Goal: Task Accomplishment & Management: Manage account settings

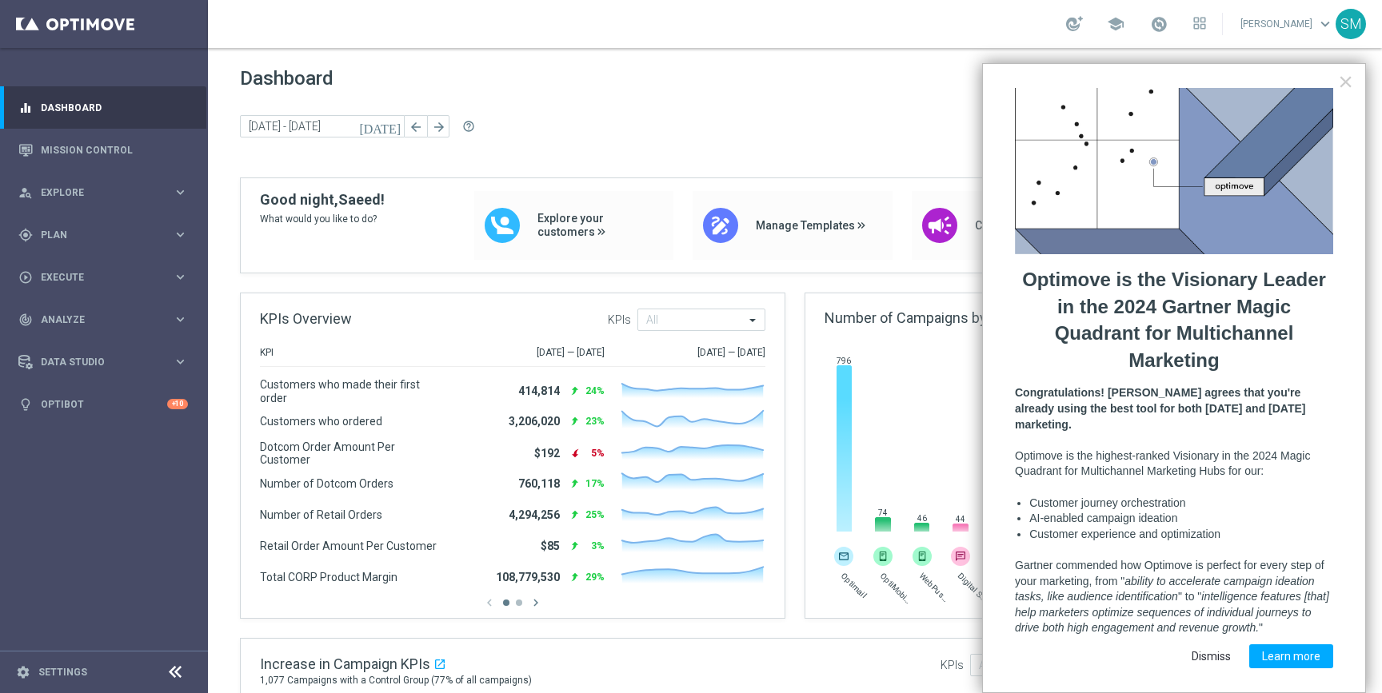
click at [1229, 645] on button "Dismiss" at bounding box center [1211, 657] width 65 height 24
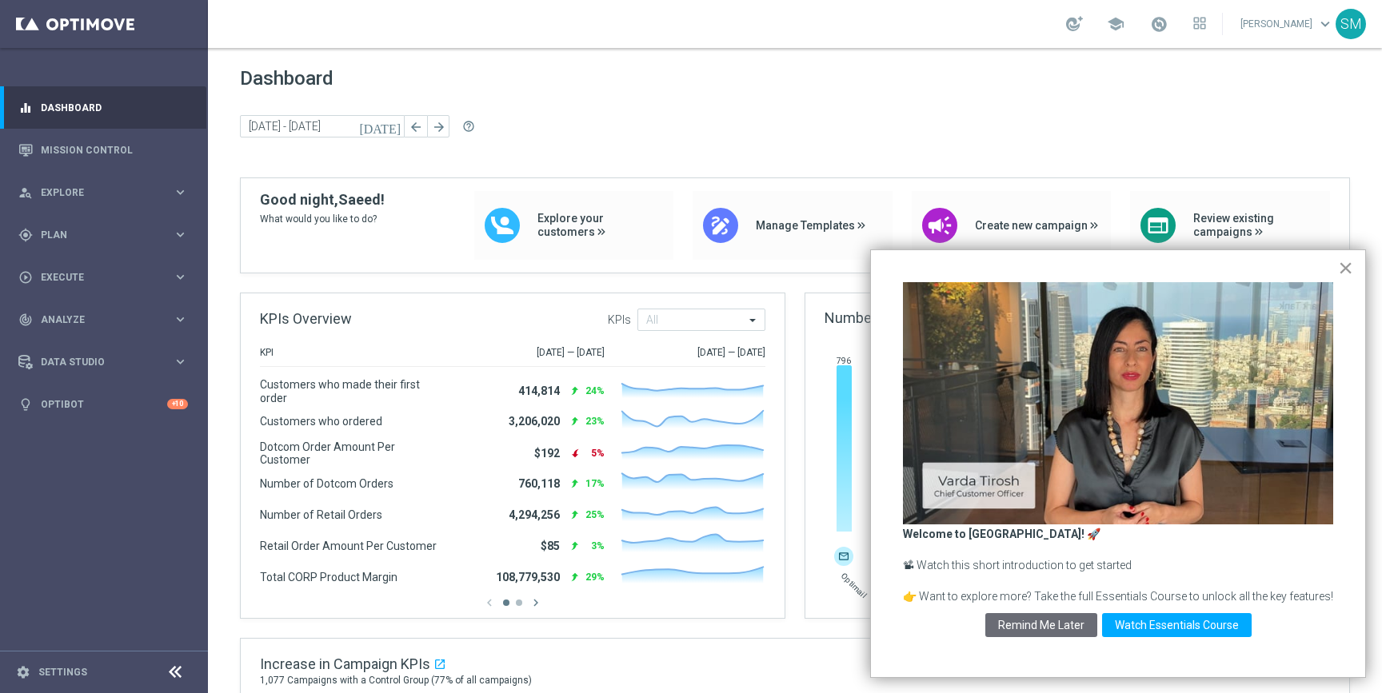
click at [1345, 268] on button "×" at bounding box center [1345, 268] width 15 height 26
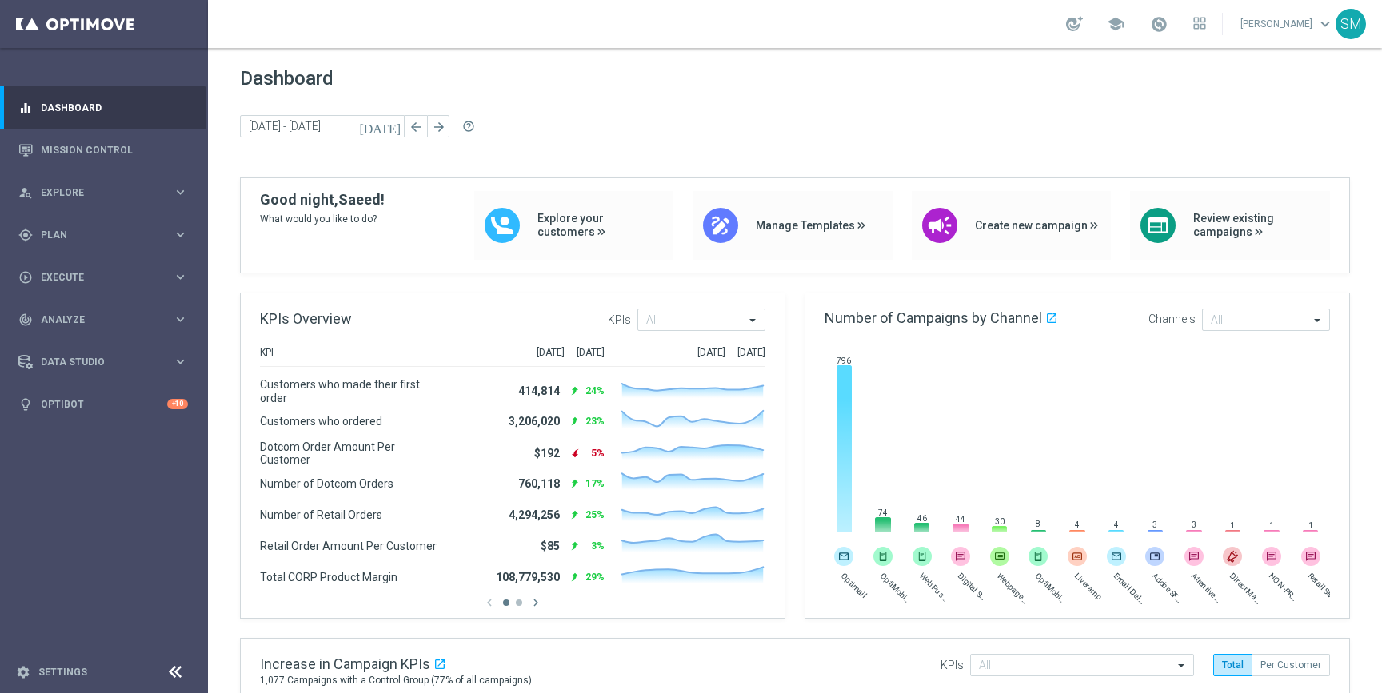
click at [1356, 15] on div "SM" at bounding box center [1350, 24] width 30 height 30
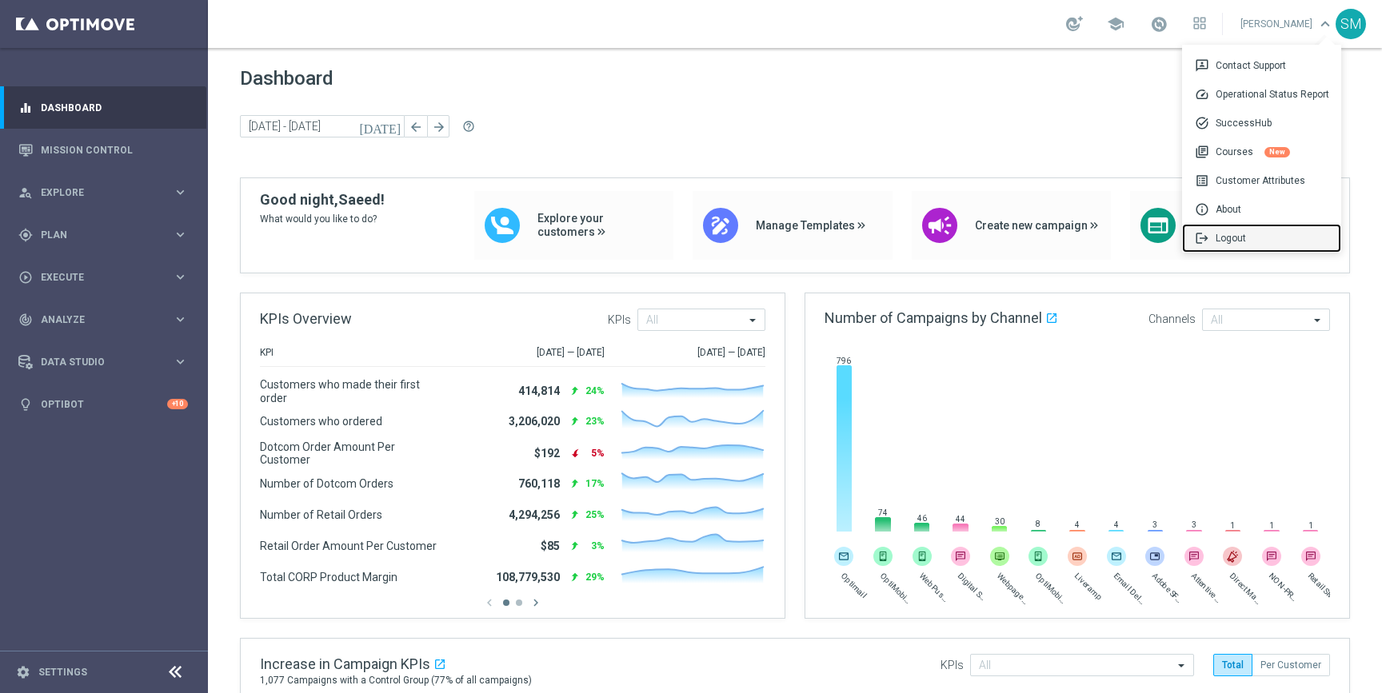
click at [1206, 239] on span "logout" at bounding box center [1205, 238] width 21 height 14
